Goal: Task Accomplishment & Management: Manage account settings

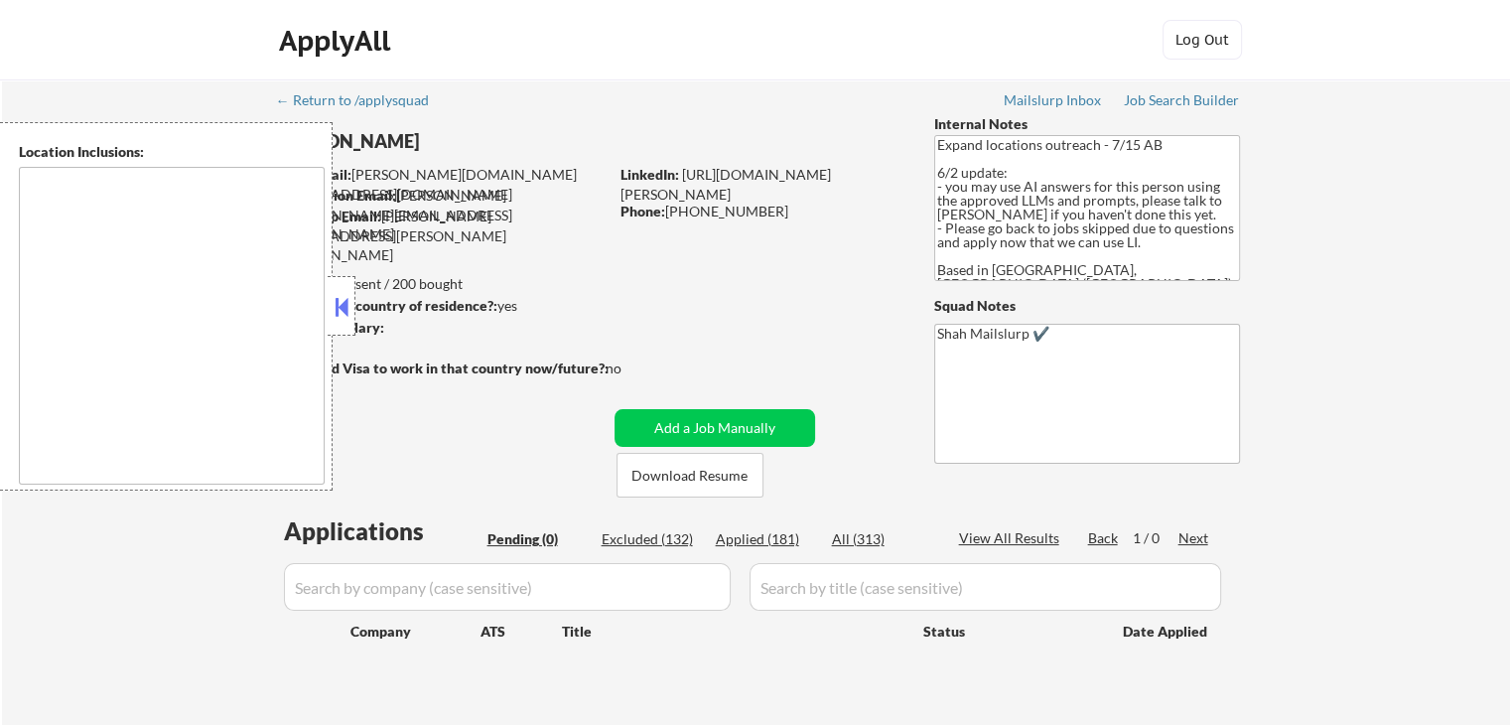
type textarea "[GEOGRAPHIC_DATA], ON [GEOGRAPHIC_DATA], ON [GEOGRAPHIC_DATA], ON [GEOGRAPHIC_D…"
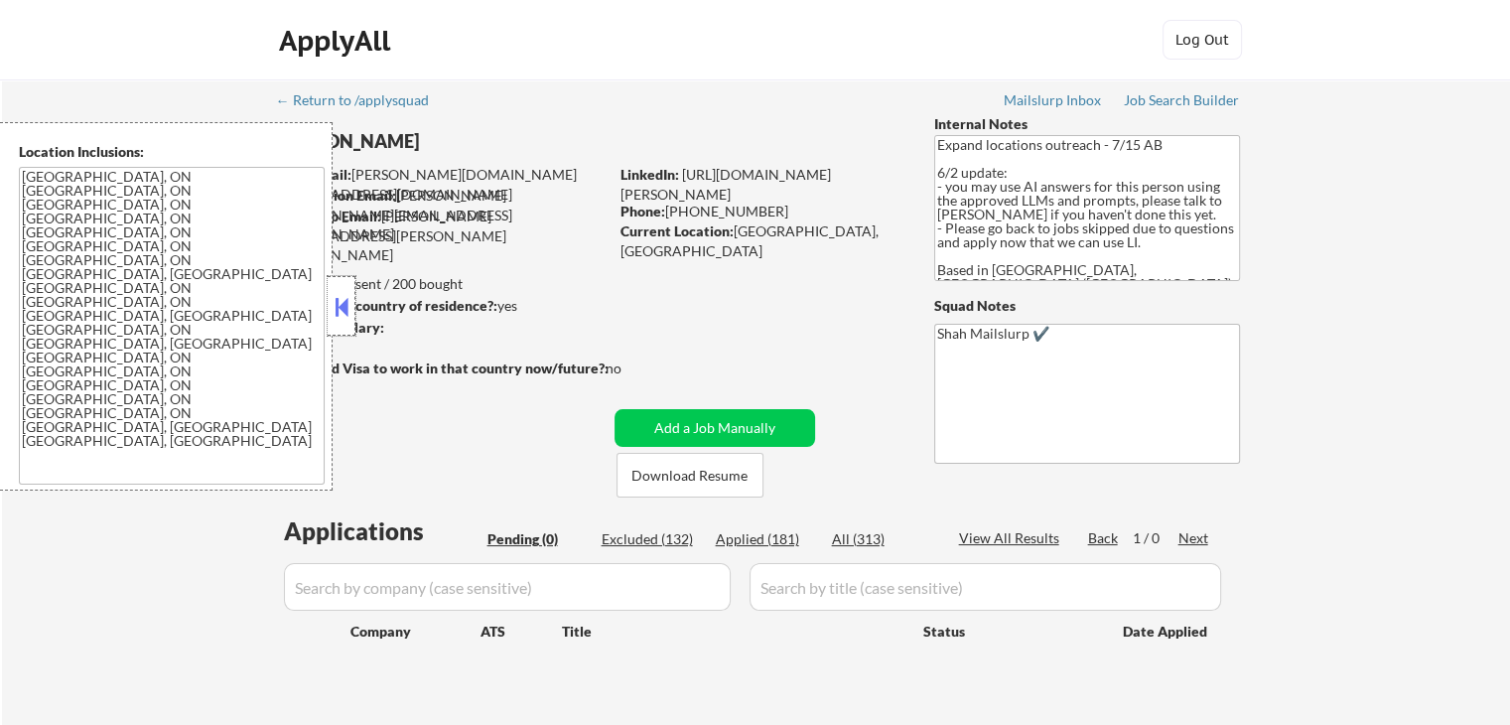
click at [330, 316] on div at bounding box center [342, 306] width 28 height 60
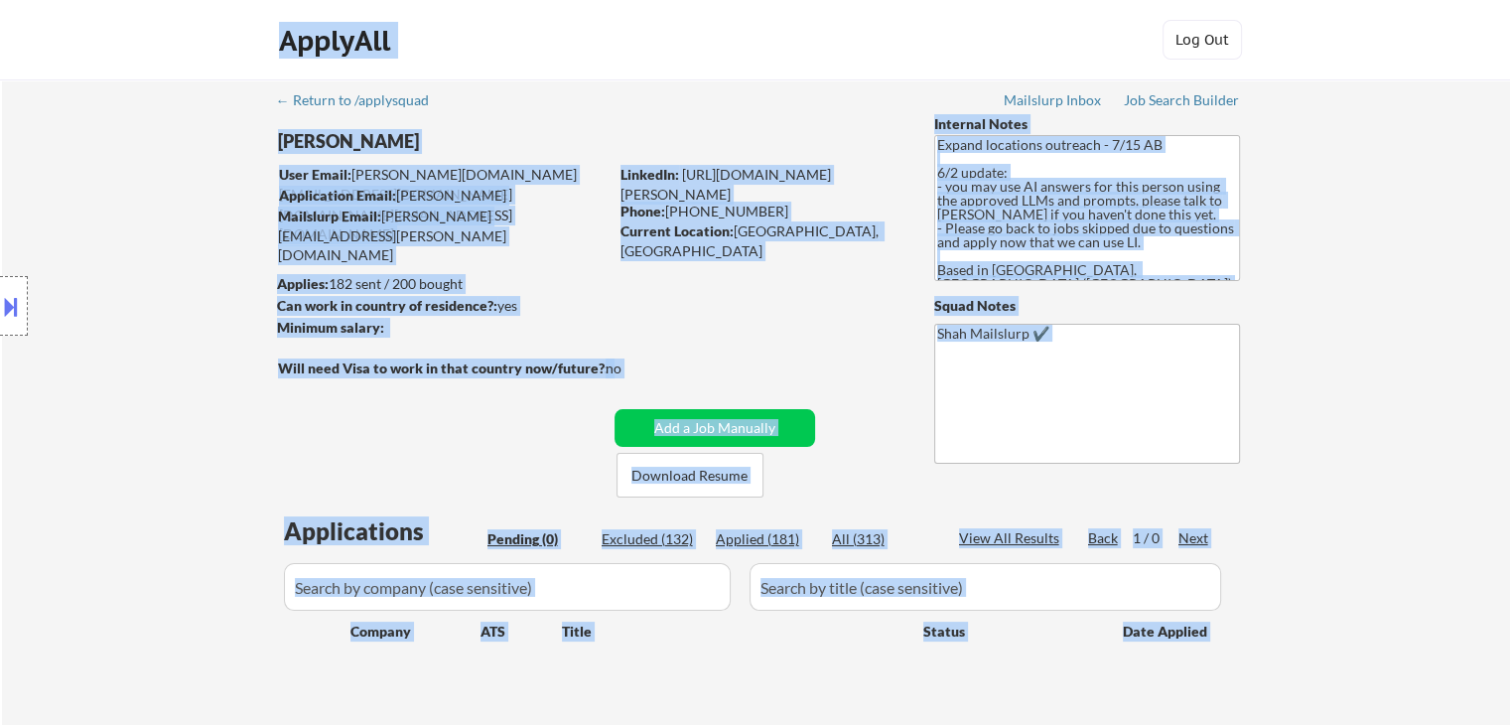
drag, startPoint x: 274, startPoint y: 268, endPoint x: 842, endPoint y: 251, distance: 568.0
click at [842, 251] on body "← Return to /applysquad Mailslurp Inbox Job Search Builder [PERSON_NAME] User E…" at bounding box center [755, 362] width 1510 height 725
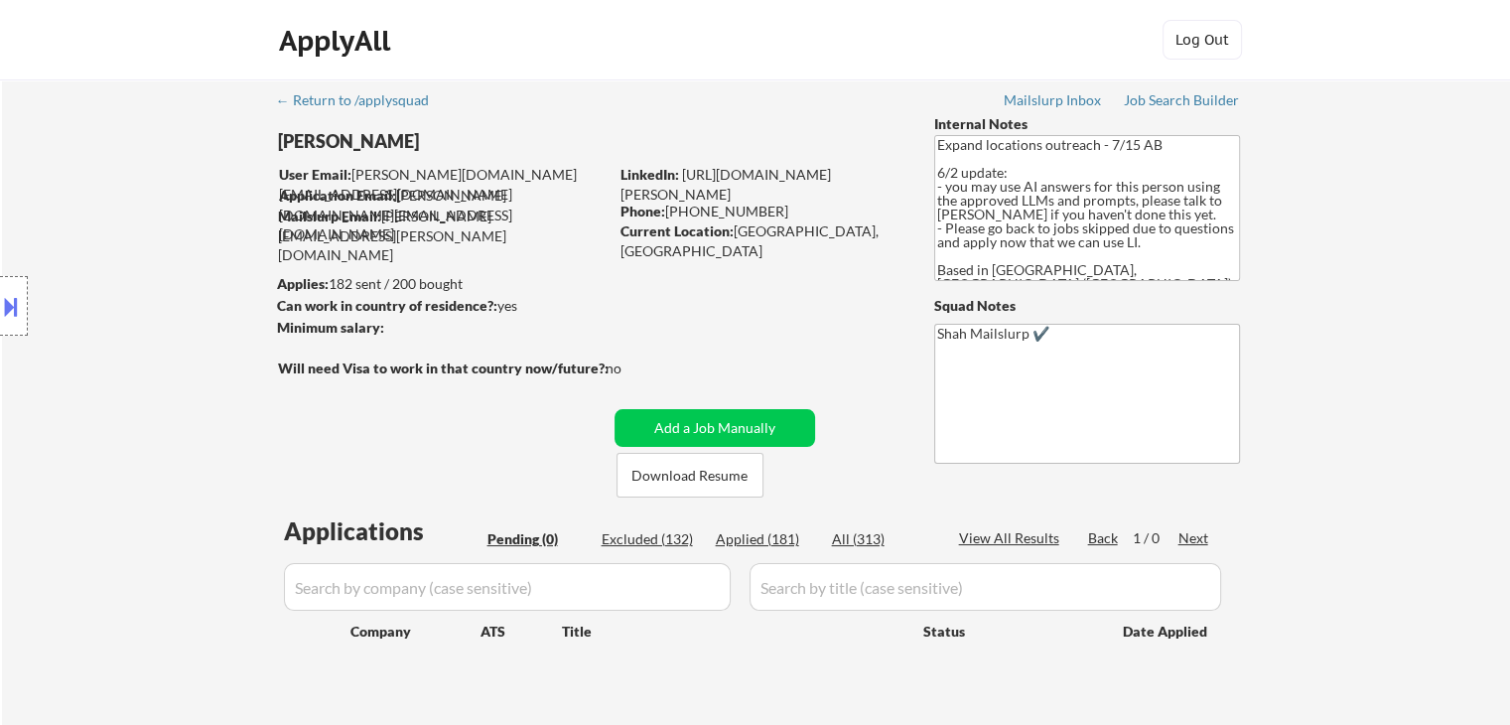
drag, startPoint x: 838, startPoint y: 257, endPoint x: 825, endPoint y: 247, distance: 16.3
click at [837, 255] on div "← Return to /applysquad Mailslurp Inbox Job Search Builder [PERSON_NAME] User E…" at bounding box center [756, 402] width 991 height 646
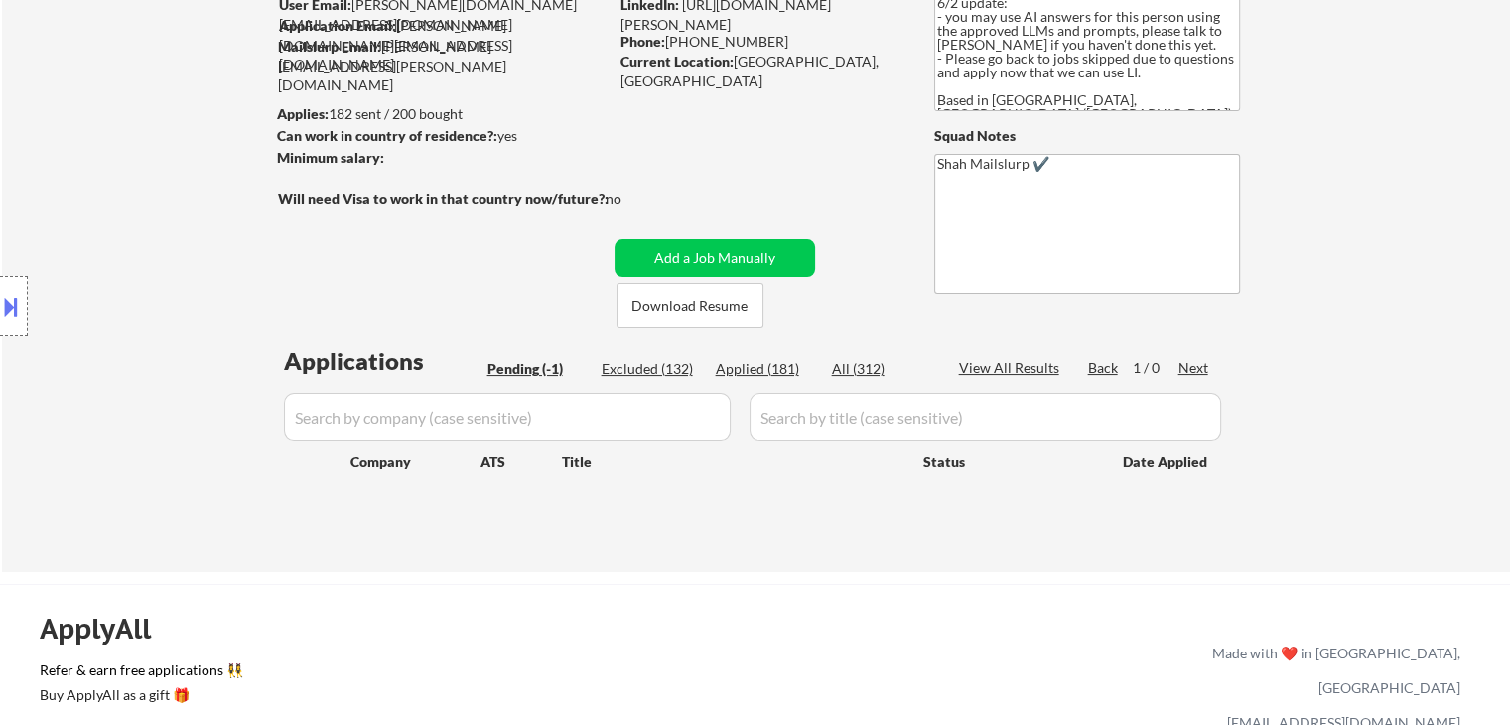
scroll to position [198, 0]
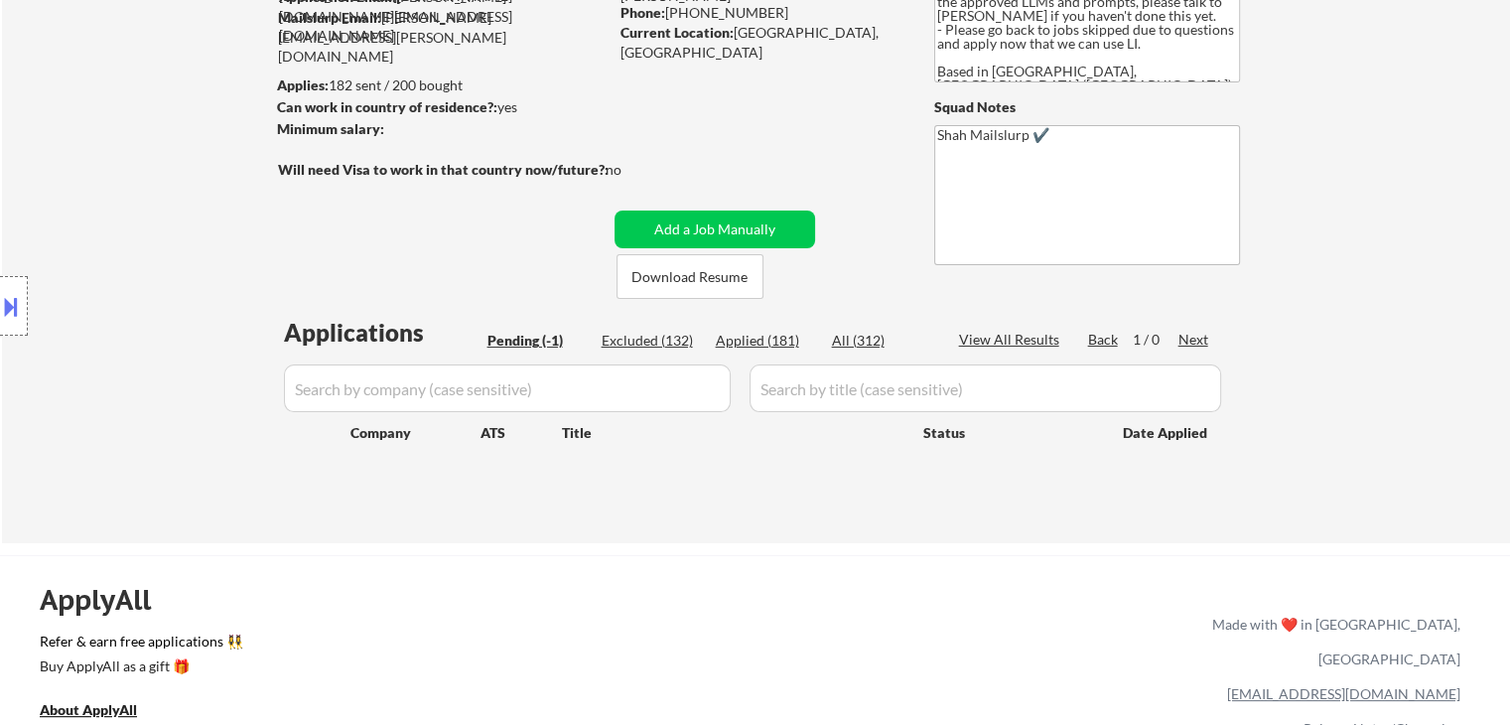
click at [79, 196] on div "Location Inclusions: [GEOGRAPHIC_DATA], ON [GEOGRAPHIC_DATA], ON [GEOGRAPHIC_DA…" at bounding box center [177, 306] width 355 height 368
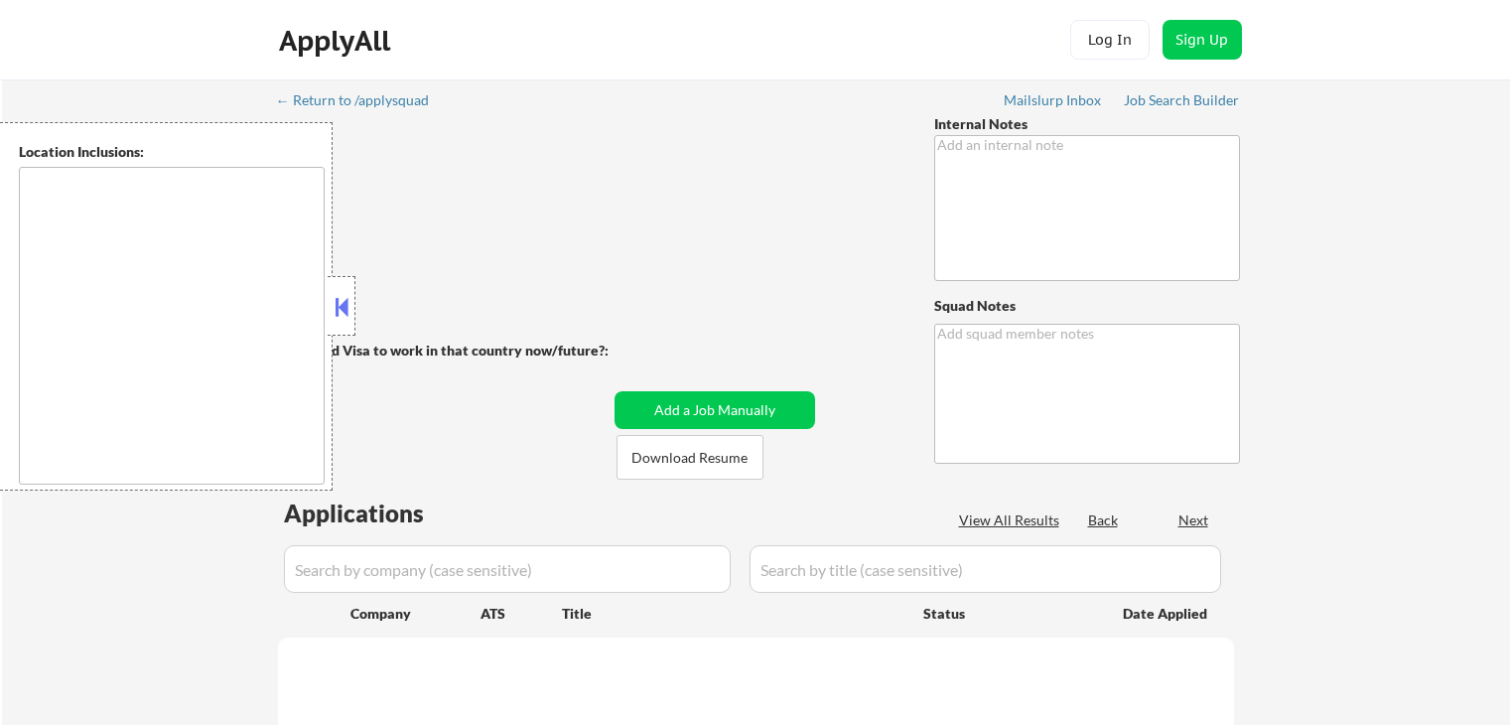
scroll to position [198, 0]
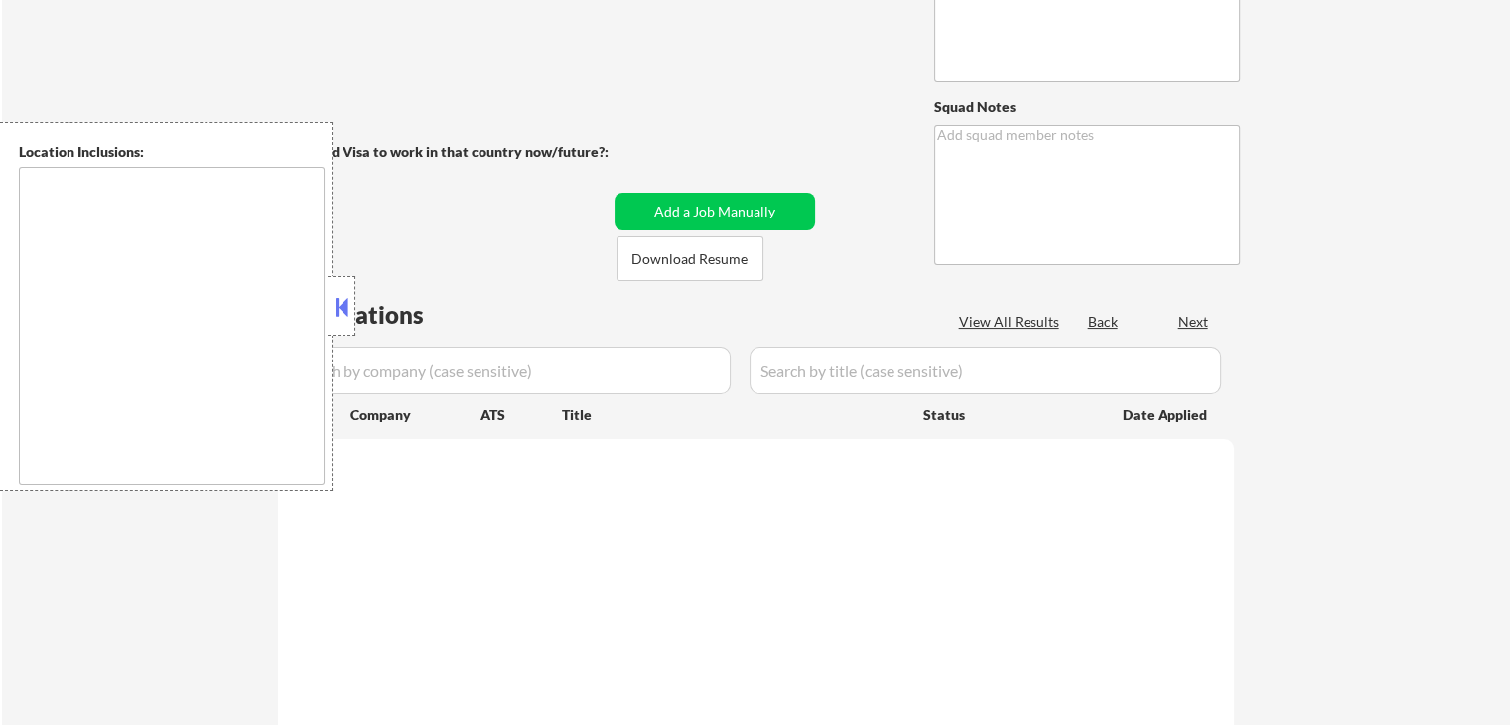
type textarea "Expand locations outreach - 7/15 AB 6/2 update: - you may use AI answers for th…"
type textarea "Shah Mailslurp ✔️"
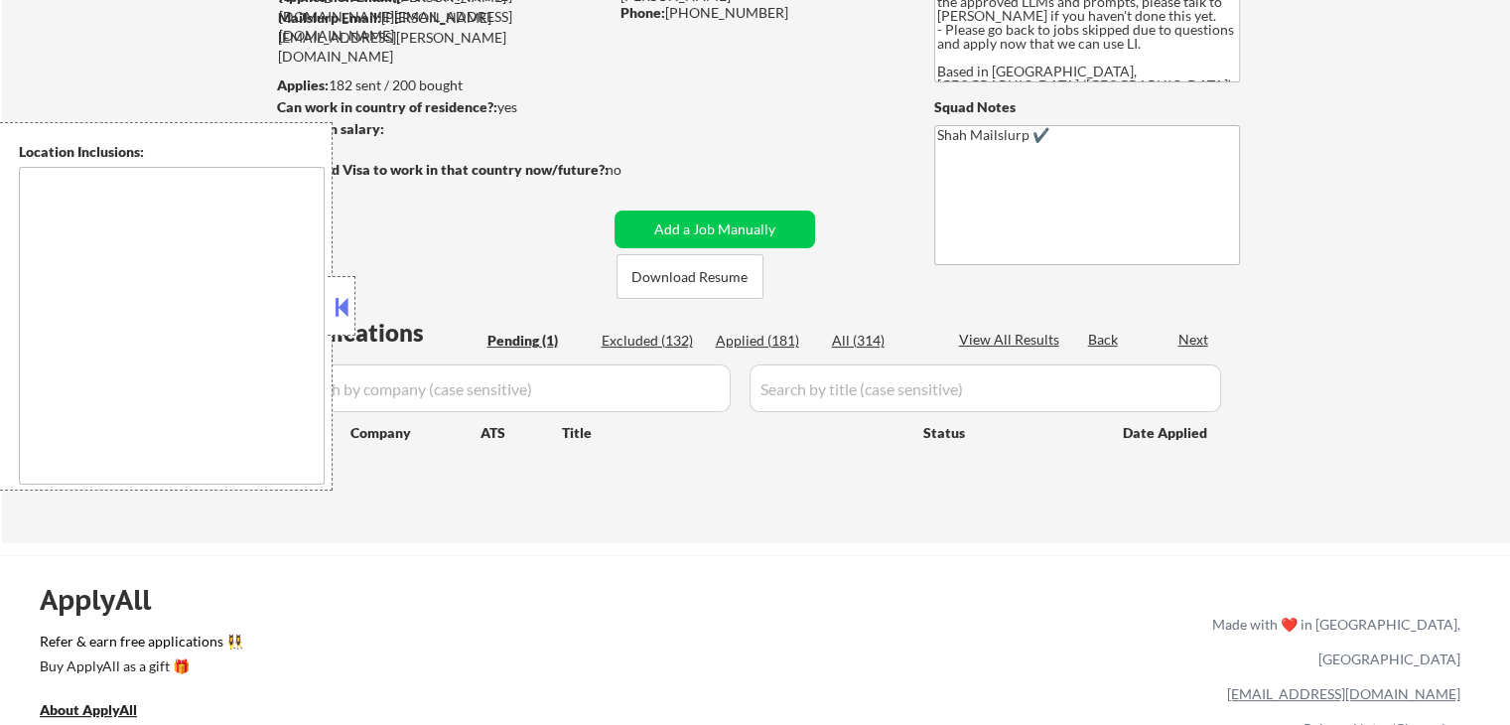
type textarea "[GEOGRAPHIC_DATA], ON [GEOGRAPHIC_DATA], ON [GEOGRAPHIC_DATA], ON [GEOGRAPHIC_D…"
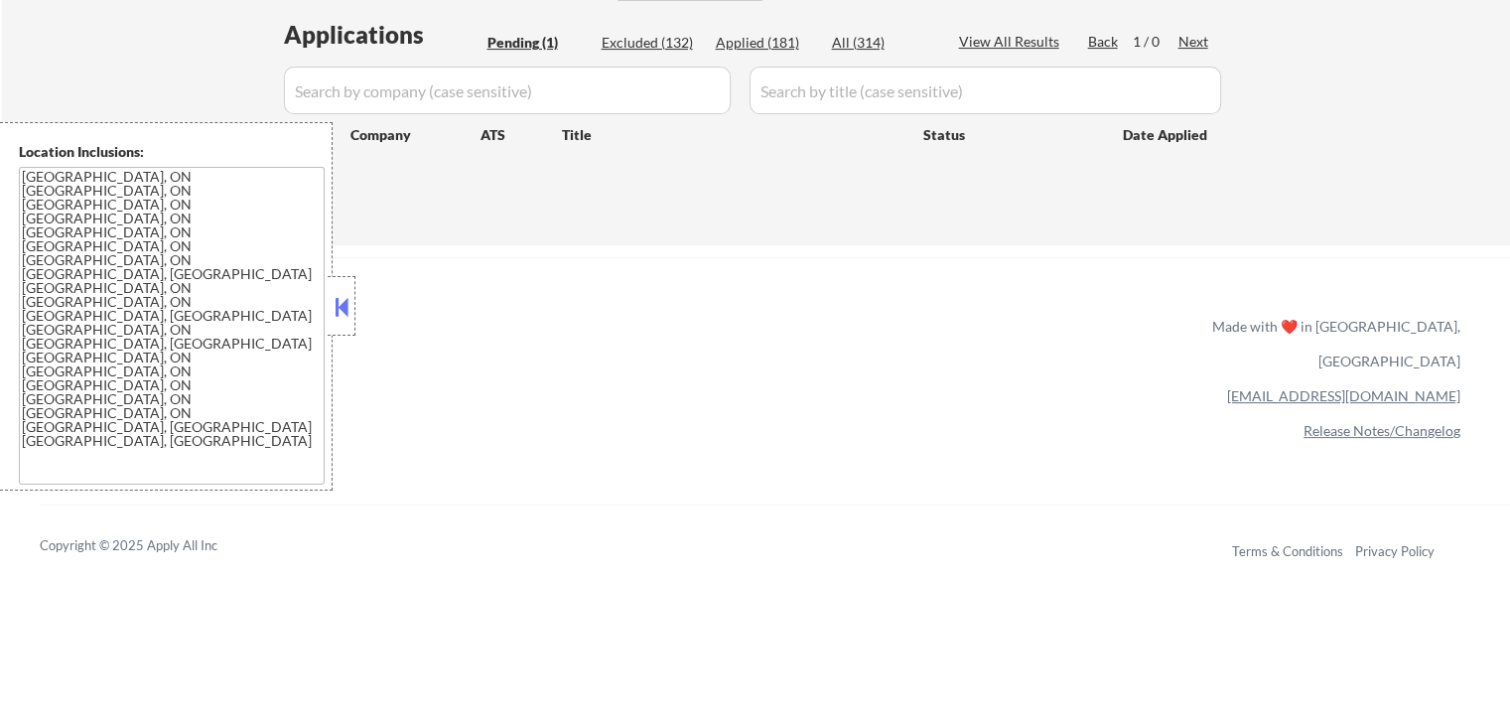
drag, startPoint x: 1458, startPoint y: 189, endPoint x: 1434, endPoint y: 180, distance: 25.4
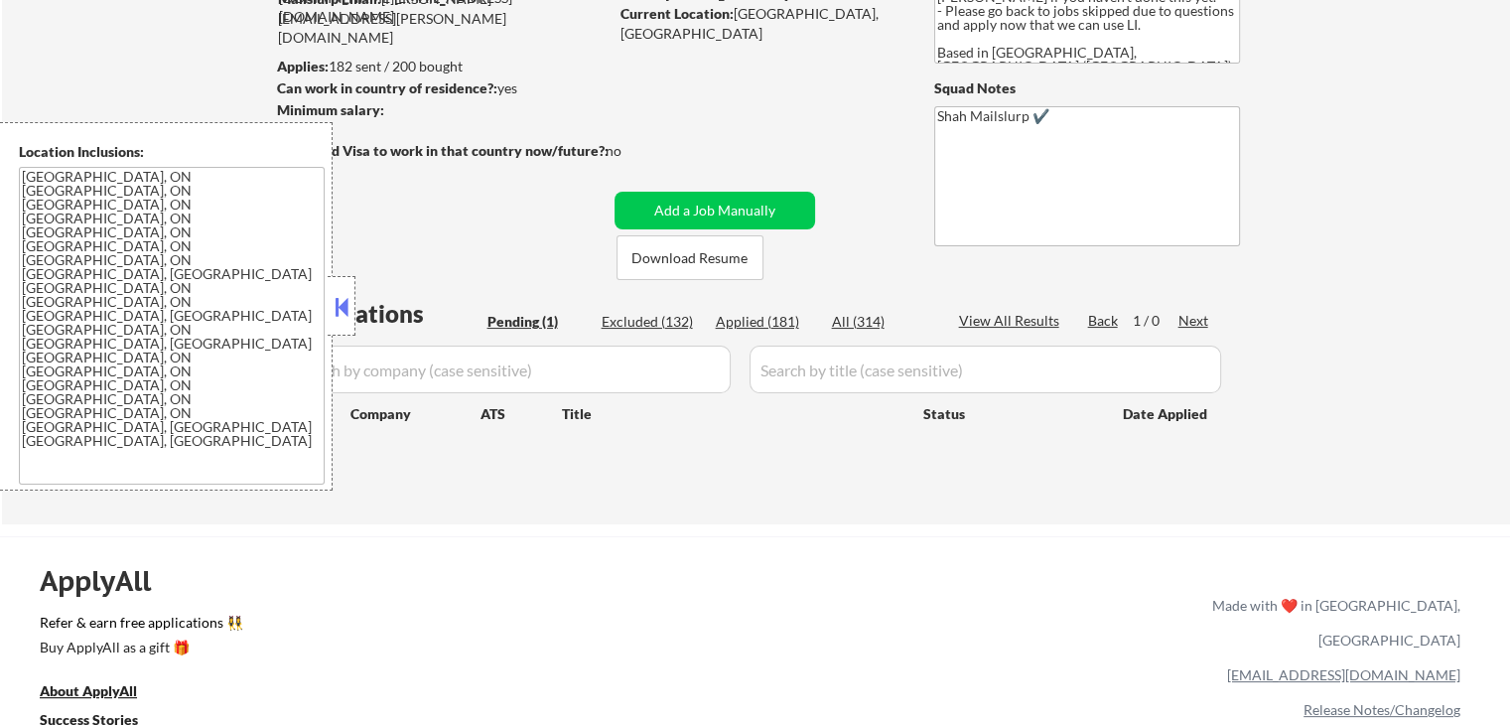
scroll to position [0, 0]
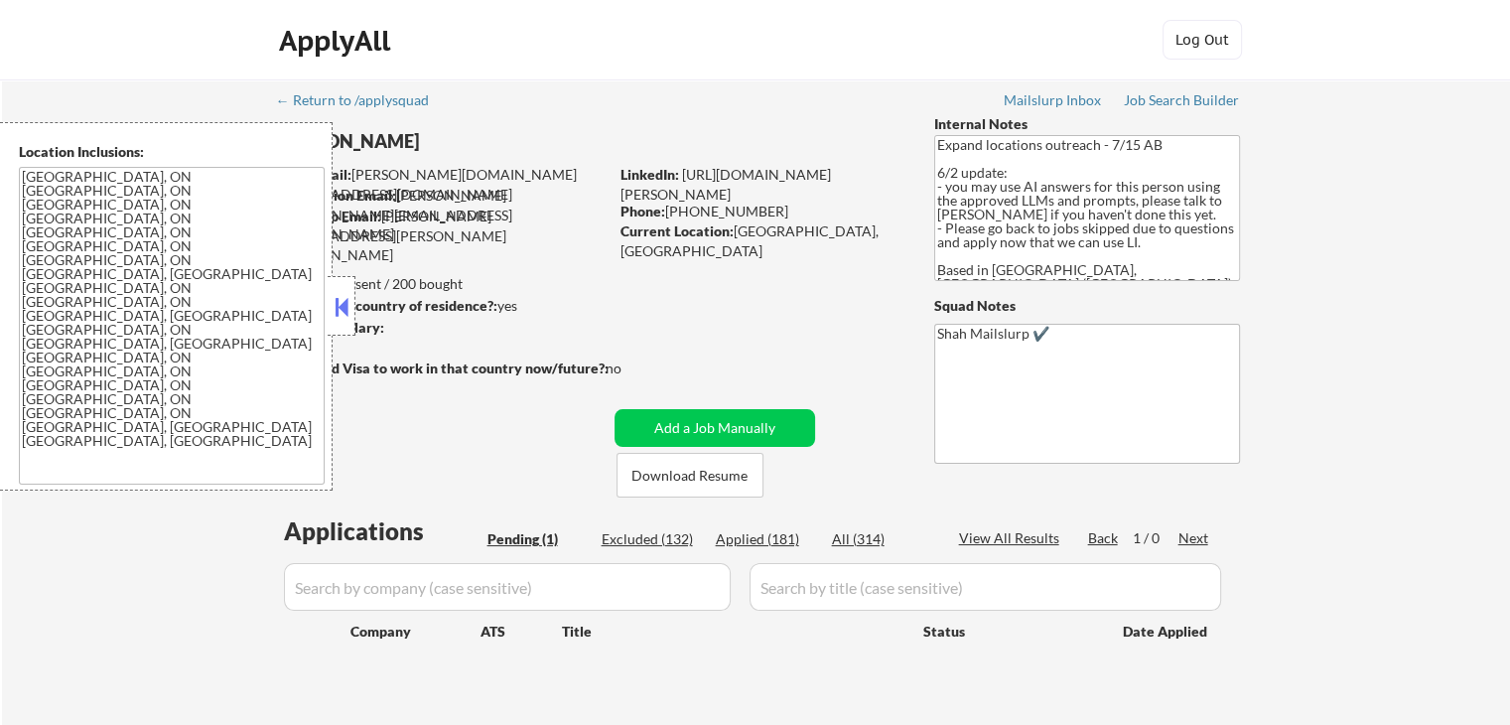
click at [345, 313] on button at bounding box center [342, 307] width 22 height 30
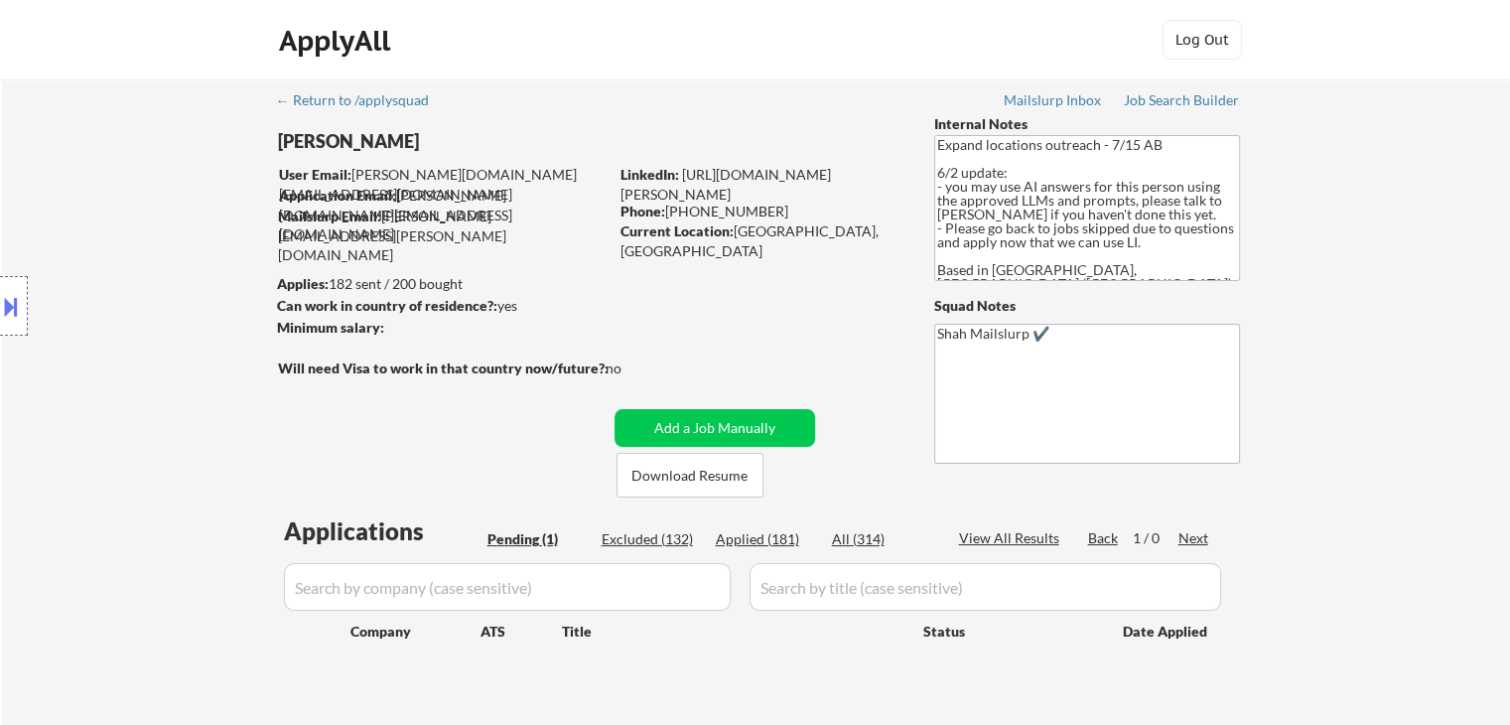
click at [208, 251] on div "Location Inclusions: [GEOGRAPHIC_DATA], ON [GEOGRAPHIC_DATA], ON [GEOGRAPHIC_DA…" at bounding box center [177, 306] width 355 height 368
click at [57, 415] on div "Location Inclusions: [GEOGRAPHIC_DATA], ON [GEOGRAPHIC_DATA], ON [GEOGRAPHIC_DA…" at bounding box center [177, 306] width 355 height 368
drag, startPoint x: 88, startPoint y: 414, endPoint x: 119, endPoint y: 378, distance: 47.2
click at [87, 410] on div "Location Inclusions: [GEOGRAPHIC_DATA], ON [GEOGRAPHIC_DATA], ON [GEOGRAPHIC_DA…" at bounding box center [177, 306] width 355 height 368
click at [118, 342] on div "Location Inclusions: [GEOGRAPHIC_DATA], ON [GEOGRAPHIC_DATA], ON [GEOGRAPHIC_DA…" at bounding box center [177, 306] width 355 height 368
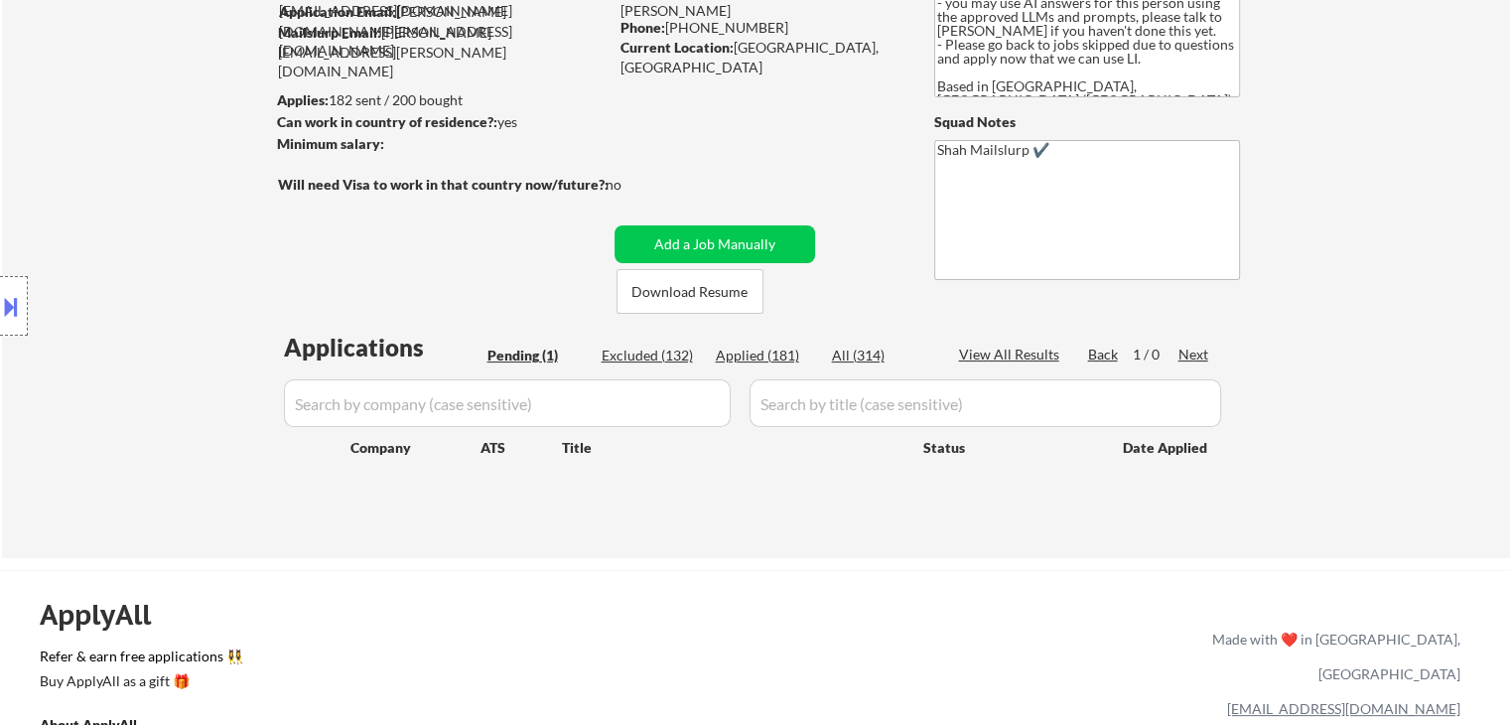
scroll to position [99, 0]
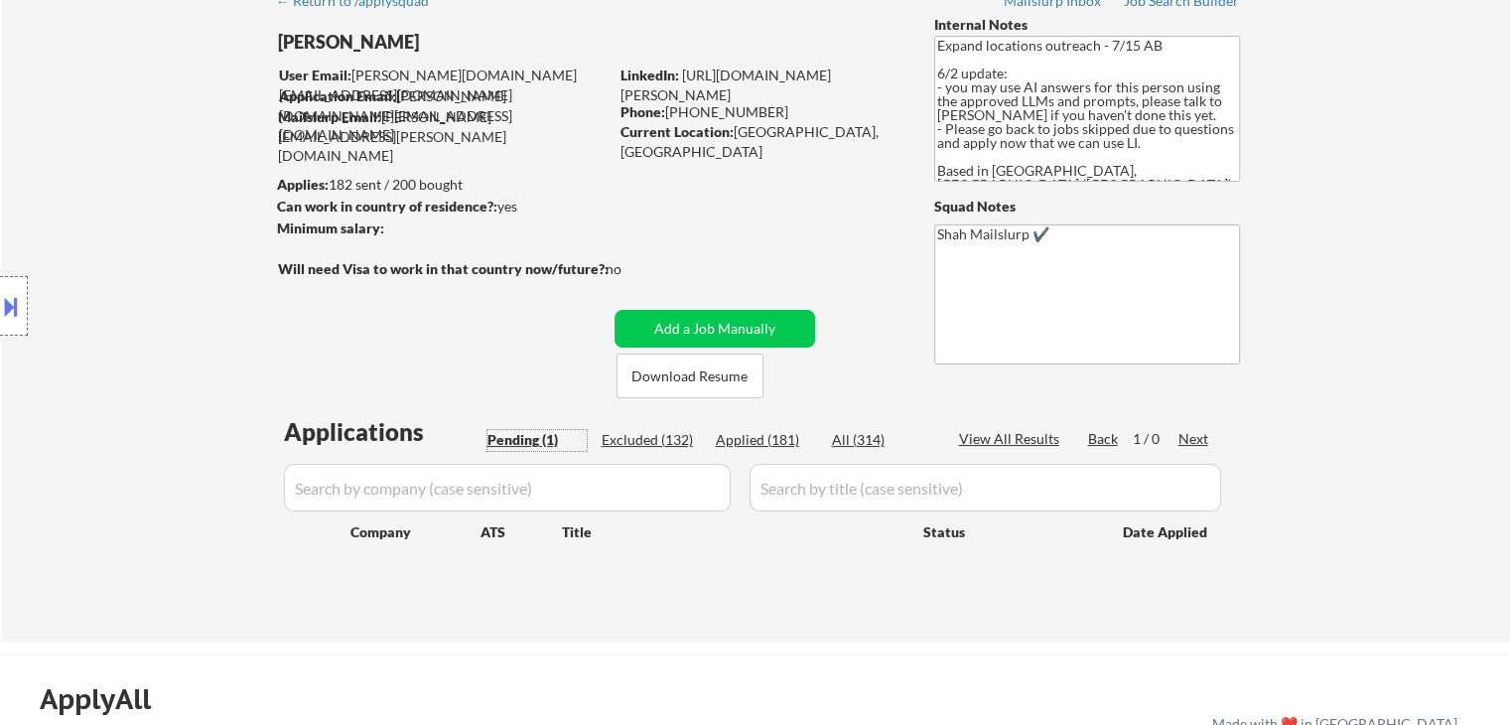
click at [519, 436] on div "Pending (1)" at bounding box center [536, 440] width 99 height 20
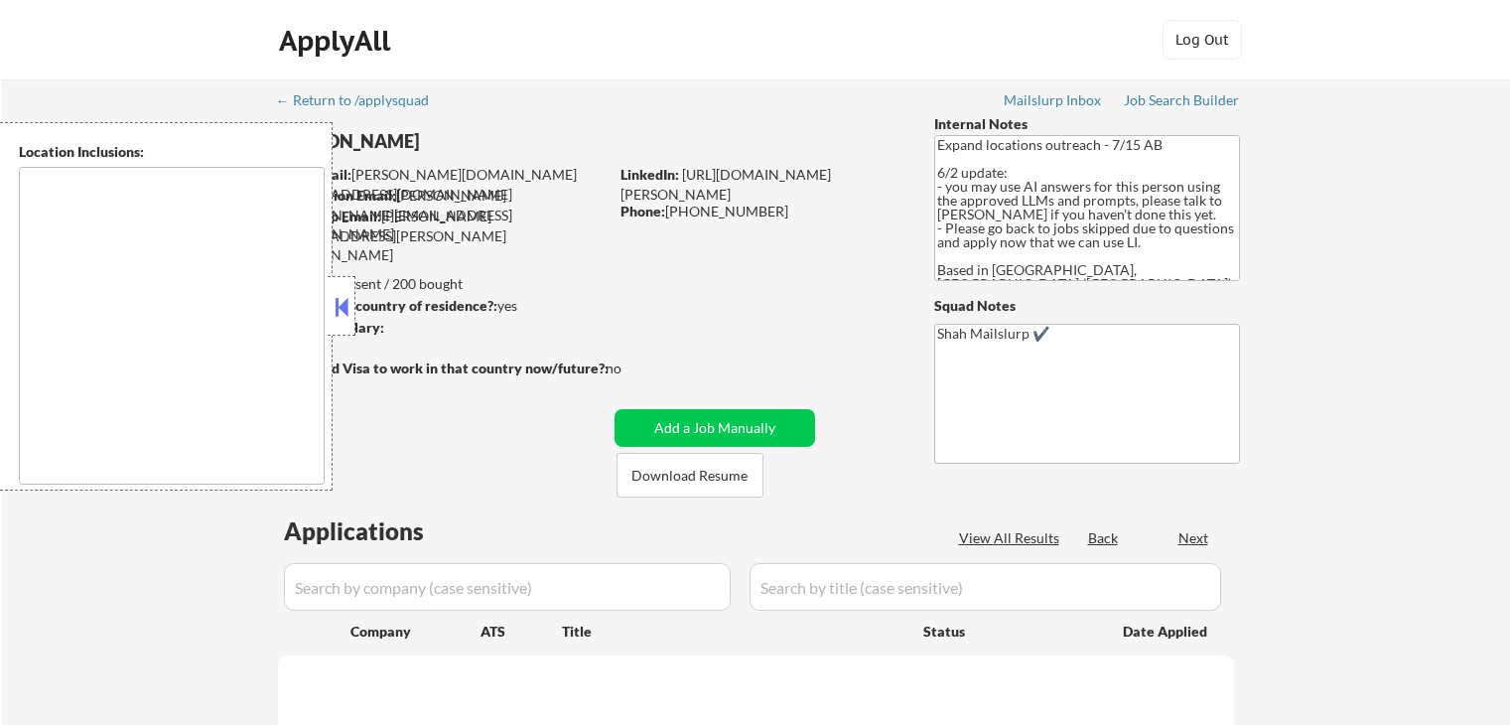
scroll to position [99, 0]
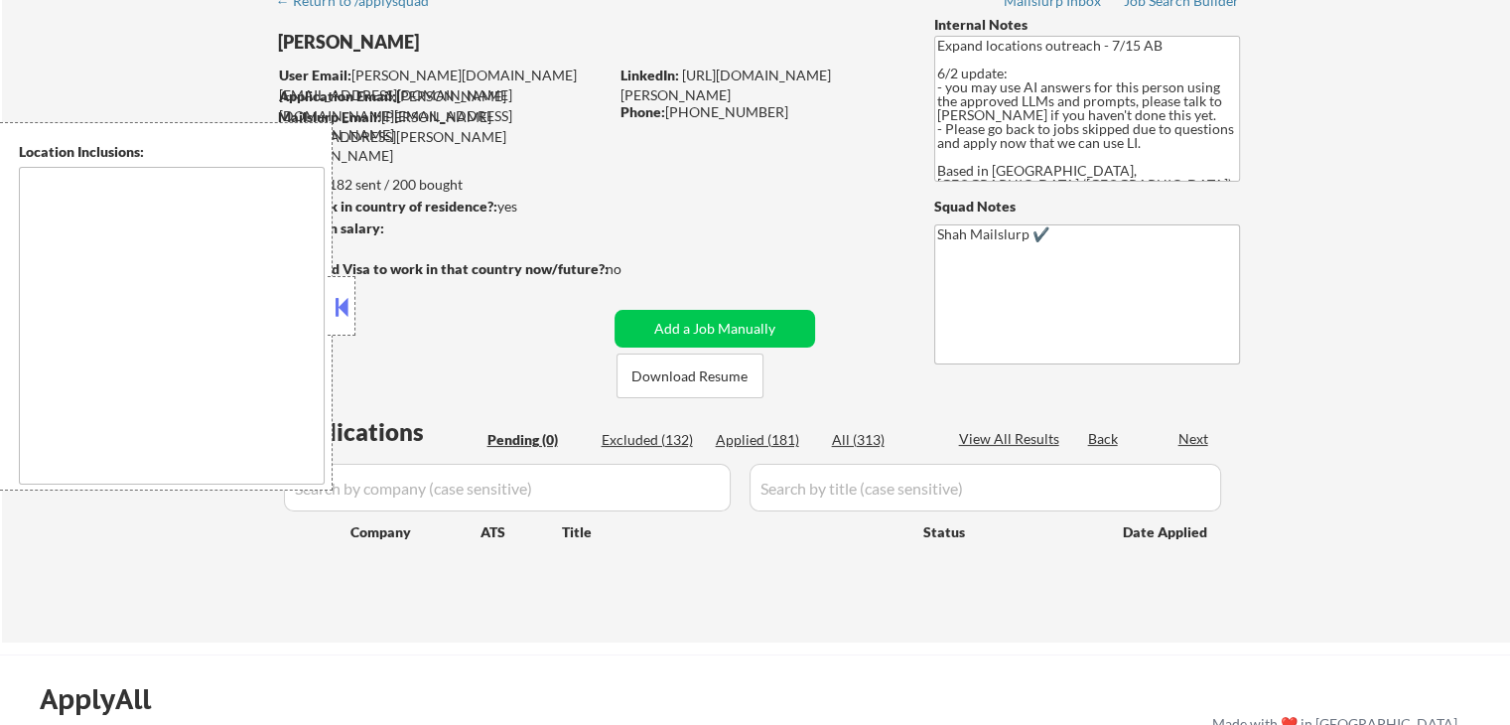
type textarea "[GEOGRAPHIC_DATA], ON [GEOGRAPHIC_DATA], ON [GEOGRAPHIC_DATA], ON [GEOGRAPHIC_D…"
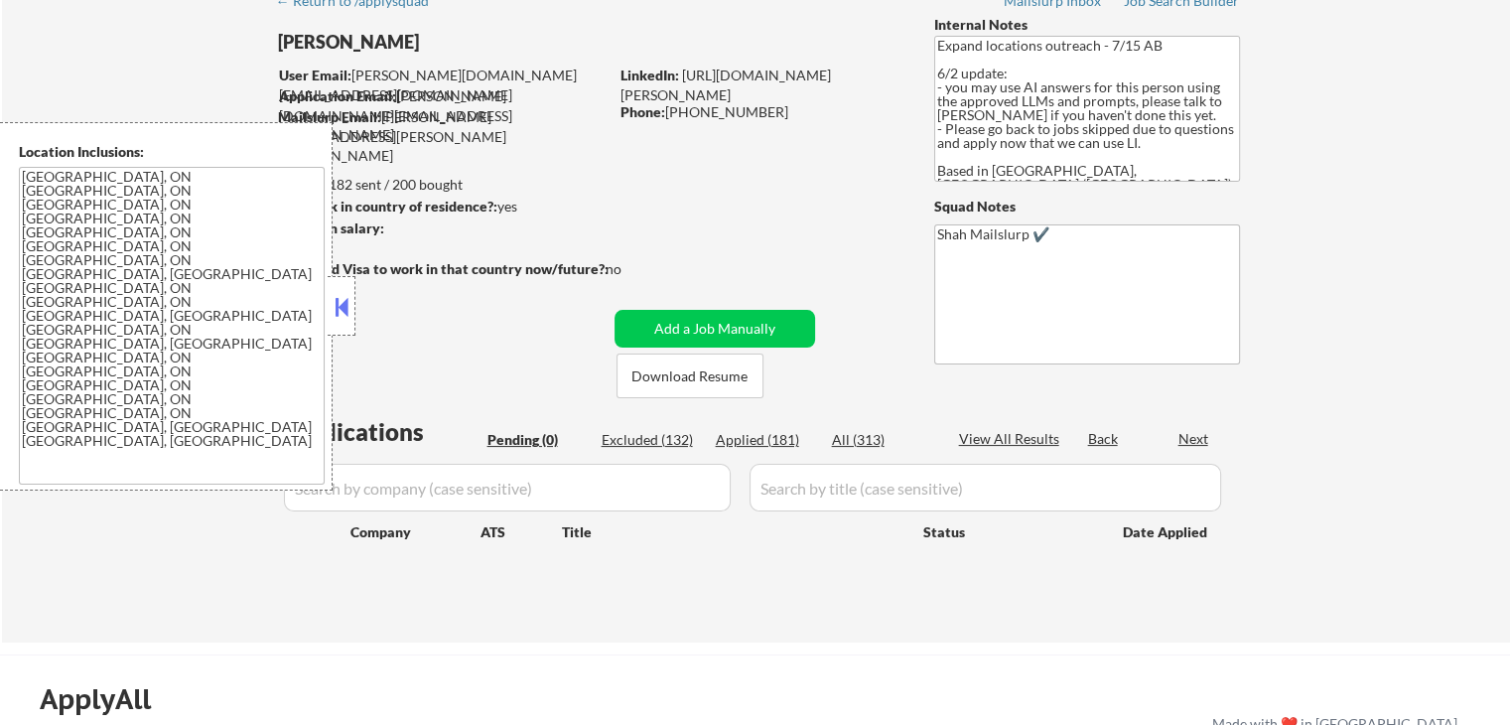
click at [355, 315] on div "← Return to /applysquad Mailslurp Inbox Job Search Builder Peter Whitworth User…" at bounding box center [756, 303] width 991 height 646
click at [339, 315] on button at bounding box center [342, 307] width 22 height 30
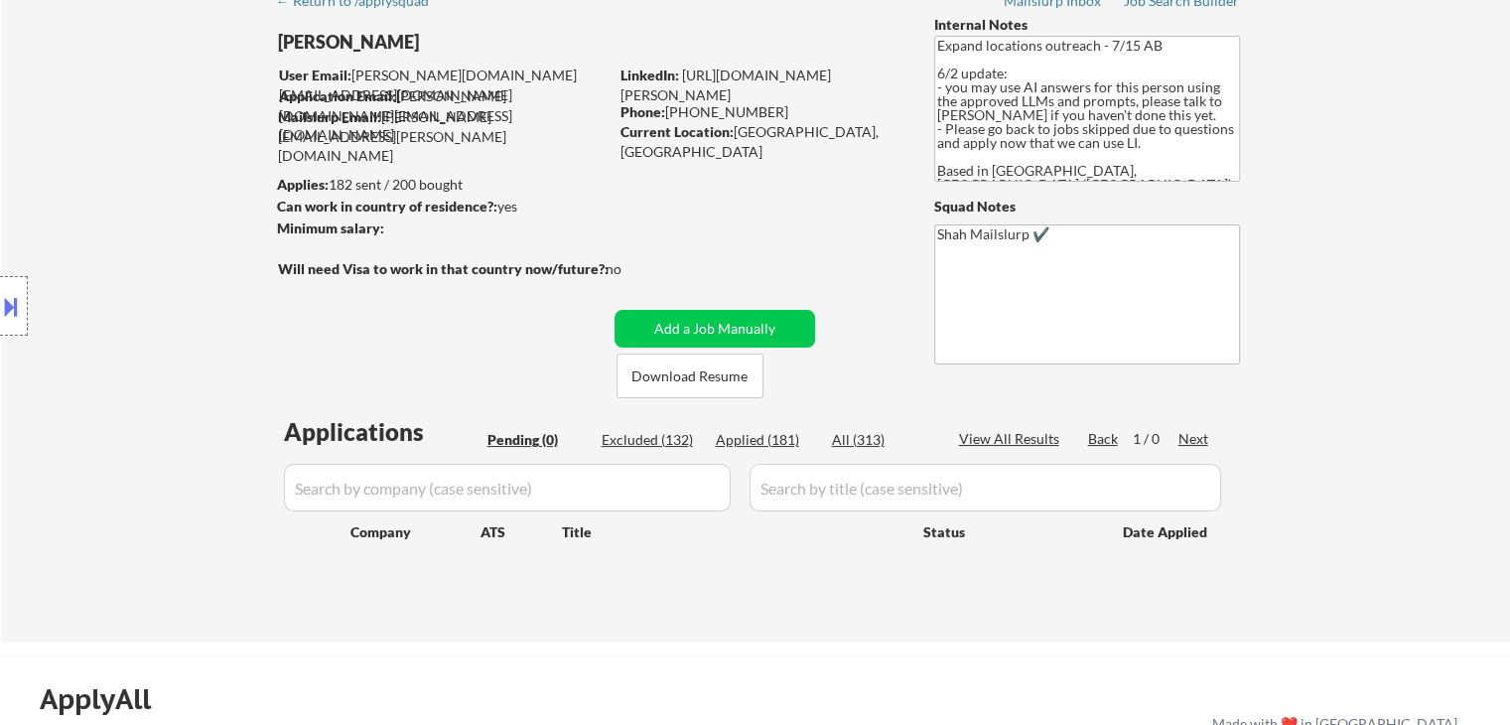
drag, startPoint x: 116, startPoint y: 284, endPoint x: 104, endPoint y: 303, distance: 22.3
click at [104, 303] on div "Location Inclusions: [GEOGRAPHIC_DATA], ON [GEOGRAPHIC_DATA], ON [GEOGRAPHIC_DA…" at bounding box center [177, 306] width 355 height 368
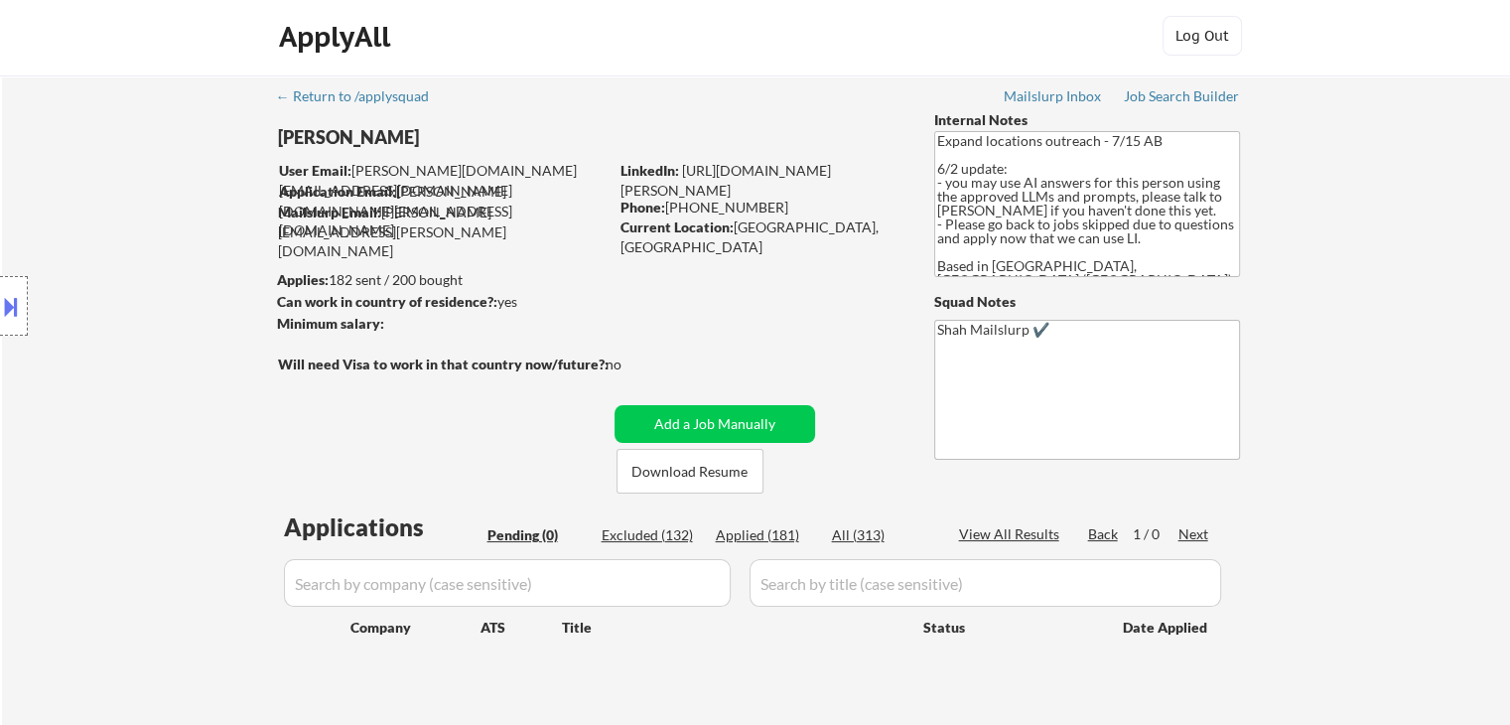
scroll to position [0, 0]
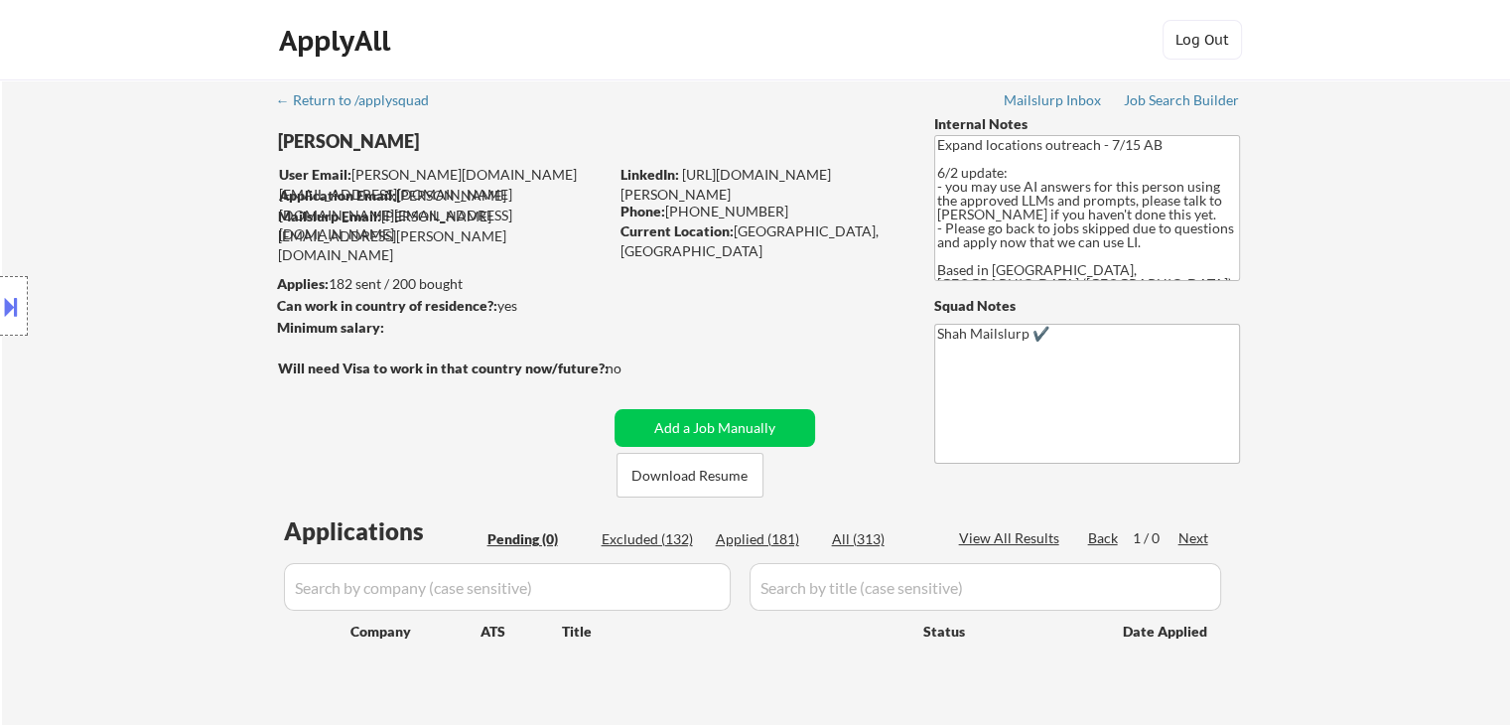
click at [141, 291] on div "Location Inclusions: [GEOGRAPHIC_DATA], ON [GEOGRAPHIC_DATA], ON [GEOGRAPHIC_DA…" at bounding box center [177, 306] width 355 height 368
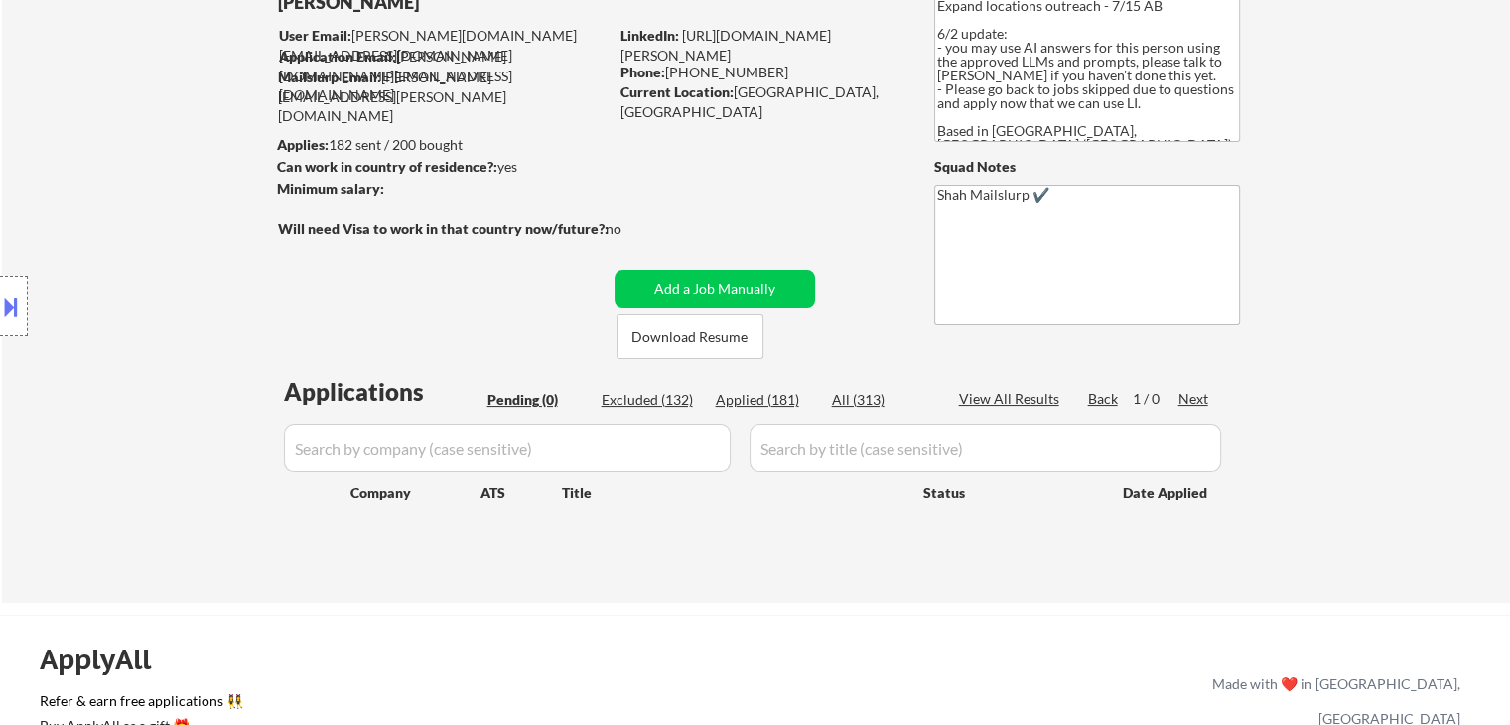
scroll to position [198, 0]
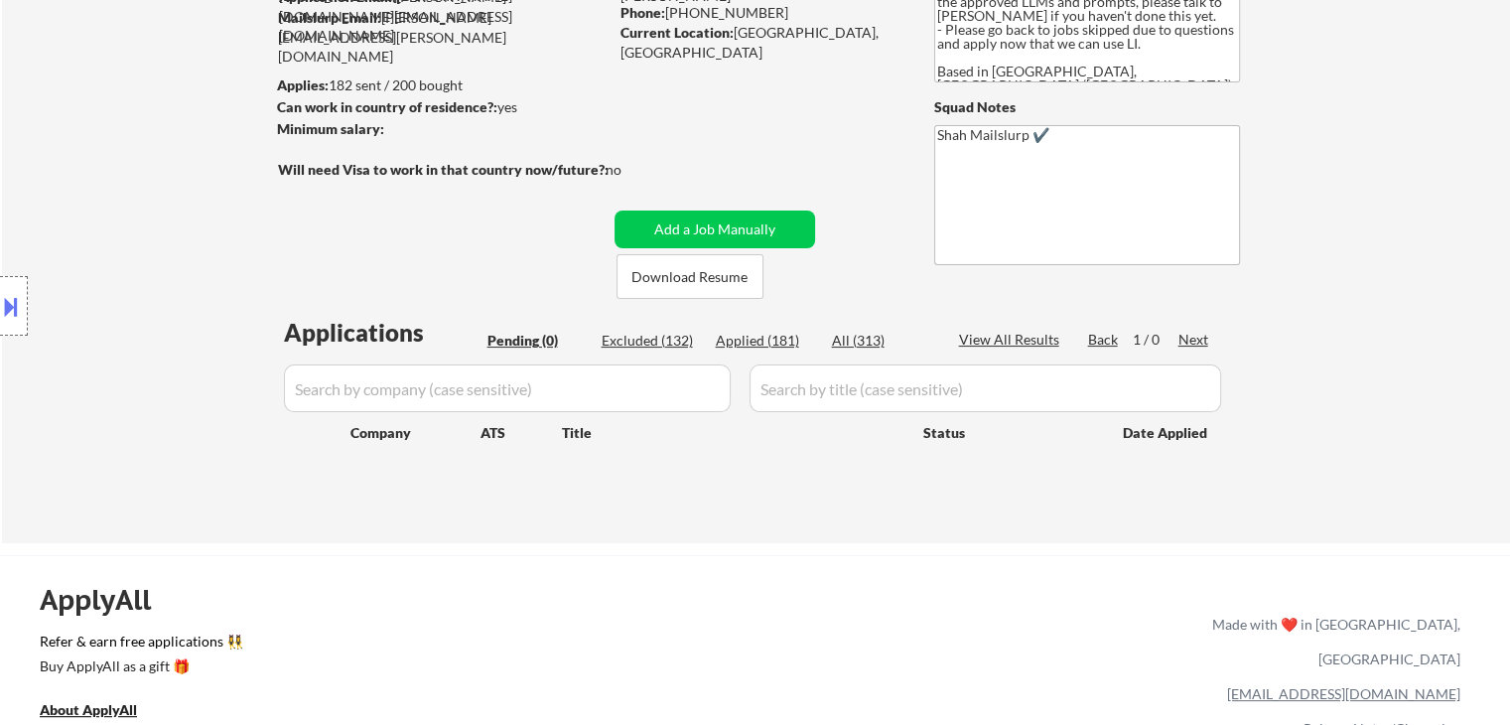
click at [119, 208] on div "Location Inclusions: [GEOGRAPHIC_DATA], ON [GEOGRAPHIC_DATA], ON [GEOGRAPHIC_DA…" at bounding box center [177, 306] width 355 height 368
click at [119, 283] on div "Location Inclusions: [GEOGRAPHIC_DATA], ON [GEOGRAPHIC_DATA], ON [GEOGRAPHIC_DA…" at bounding box center [177, 306] width 355 height 368
click at [112, 260] on div "Location Inclusions: [GEOGRAPHIC_DATA], ON [GEOGRAPHIC_DATA], ON [GEOGRAPHIC_DA…" at bounding box center [177, 306] width 355 height 368
click at [103, 223] on div "Location Inclusions: [GEOGRAPHIC_DATA], ON [GEOGRAPHIC_DATA], ON [GEOGRAPHIC_DA…" at bounding box center [177, 306] width 355 height 368
click at [95, 208] on div "Location Inclusions: [GEOGRAPHIC_DATA], ON [GEOGRAPHIC_DATA], ON [GEOGRAPHIC_DA…" at bounding box center [177, 306] width 355 height 368
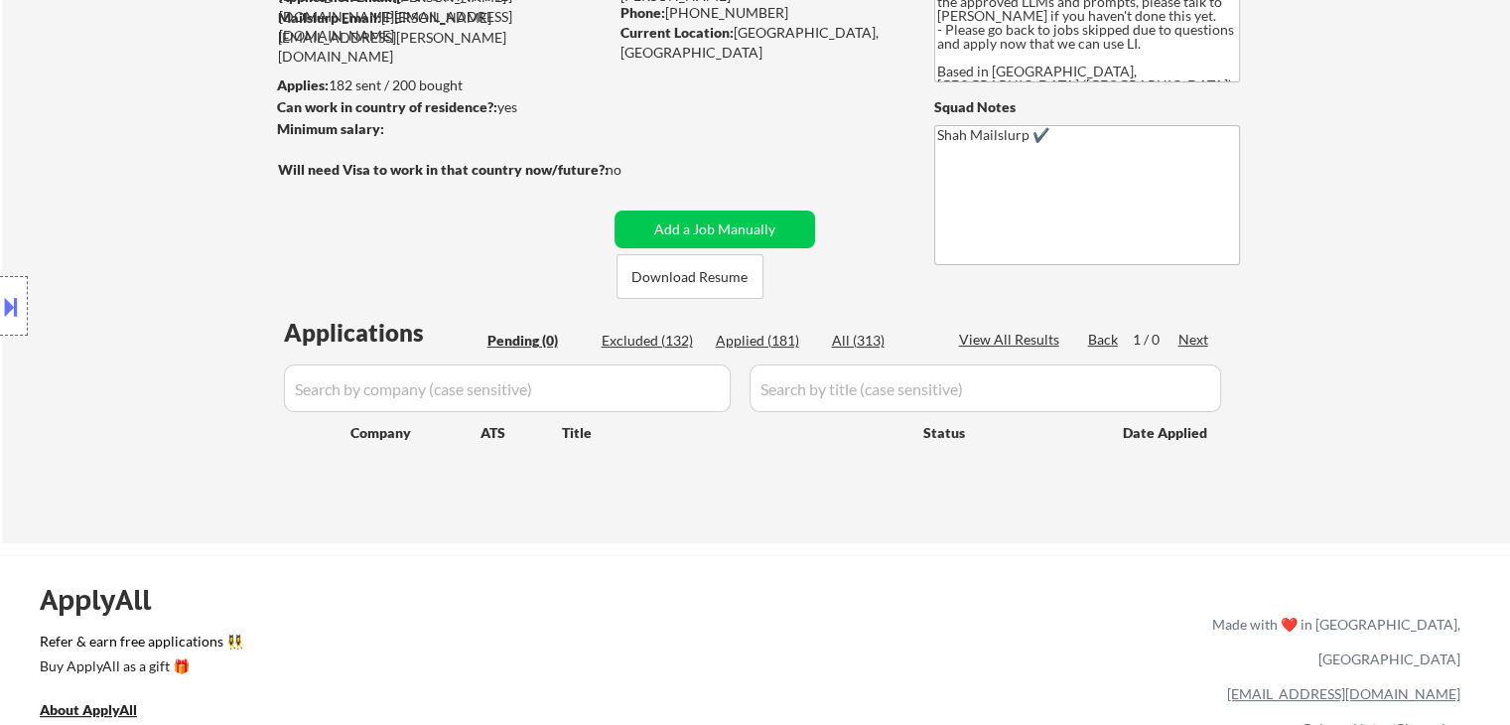
click at [71, 243] on div "Location Inclusions: [GEOGRAPHIC_DATA], ON [GEOGRAPHIC_DATA], ON [GEOGRAPHIC_DA…" at bounding box center [177, 306] width 355 height 368
click at [61, 217] on div "Location Inclusions: [GEOGRAPHIC_DATA], ON [GEOGRAPHIC_DATA], ON [GEOGRAPHIC_DA…" at bounding box center [177, 306] width 355 height 368
click at [106, 126] on div "Location Inclusions: [GEOGRAPHIC_DATA], ON [GEOGRAPHIC_DATA], ON [GEOGRAPHIC_DA…" at bounding box center [177, 306] width 355 height 368
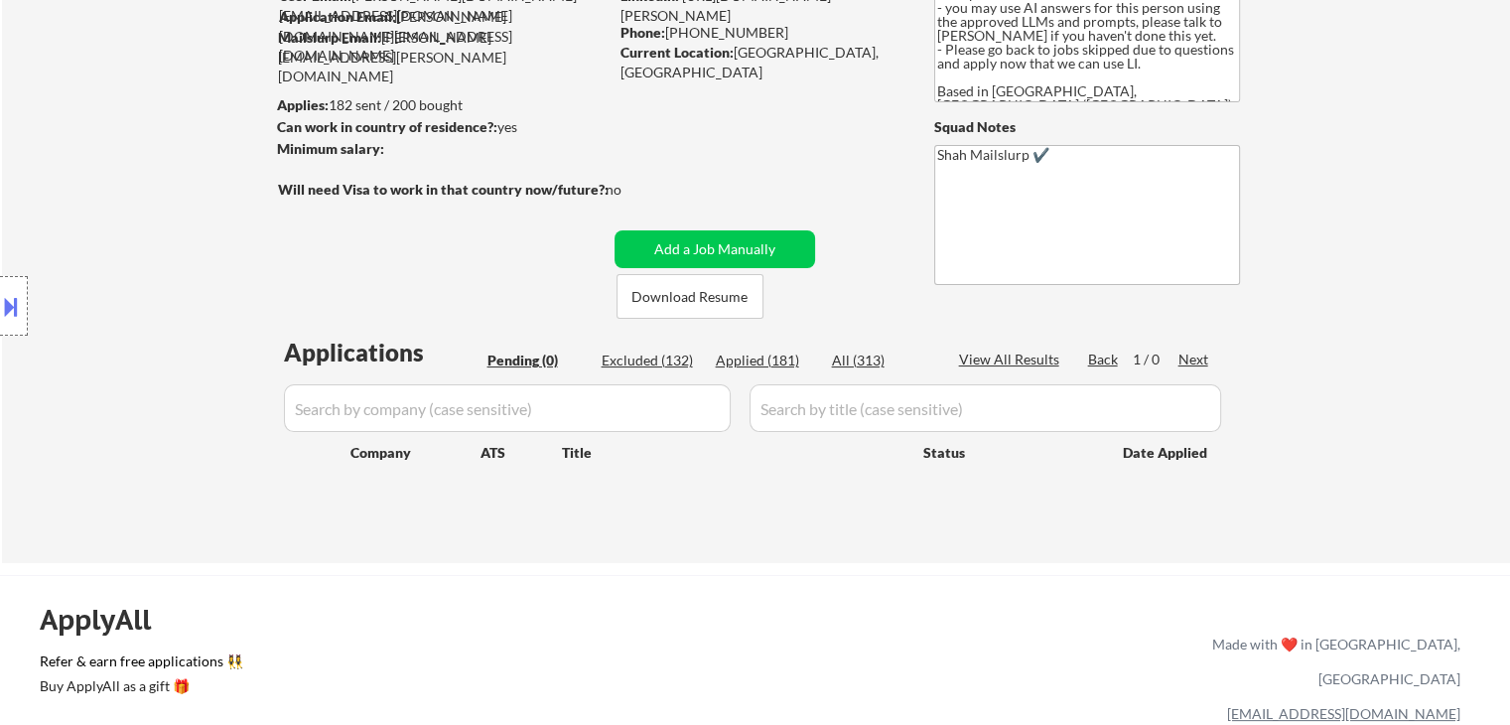
scroll to position [99, 0]
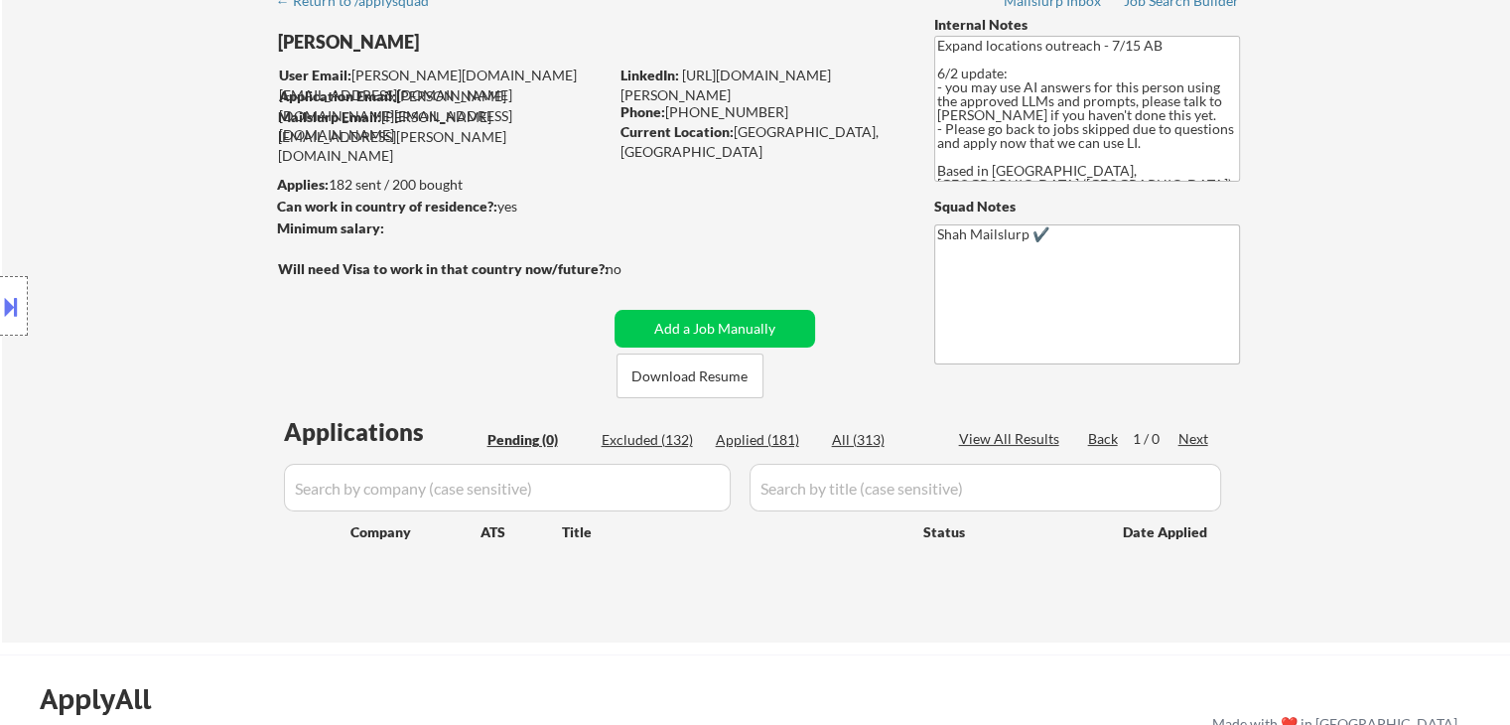
drag, startPoint x: 96, startPoint y: 226, endPoint x: 762, endPoint y: 323, distance: 672.9
click at [101, 226] on div "Location Inclusions: [GEOGRAPHIC_DATA], ON [GEOGRAPHIC_DATA], ON [GEOGRAPHIC_DA…" at bounding box center [177, 306] width 355 height 368
